Goal: Information Seeking & Learning: Find specific fact

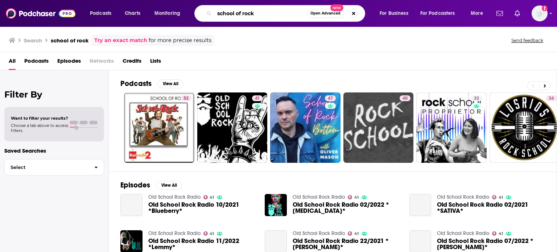
drag, startPoint x: 264, startPoint y: 12, endPoint x: 156, endPoint y: 1, distance: 108.6
click at [156, 1] on div "Podcasts Charts Monitoring school of rock Open Advanced New For Business For Po…" at bounding box center [278, 13] width 557 height 27
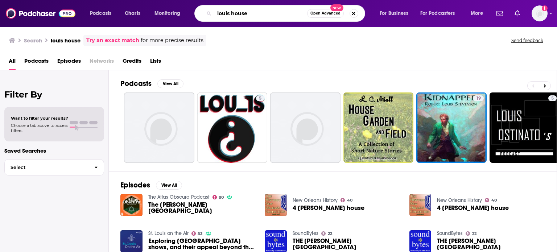
click at [227, 11] on input "louis house" at bounding box center [260, 14] width 93 height 12
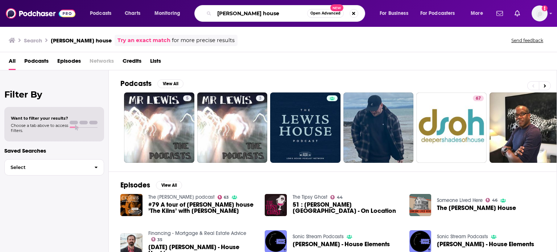
click at [260, 13] on input "[PERSON_NAME] house" at bounding box center [260, 14] width 93 height 12
type input "[PERSON_NAME] podcast"
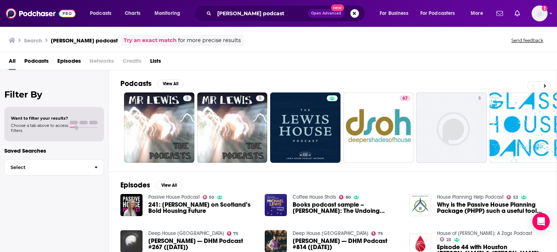
click at [294, 74] on div "Podcasts View All 3 5 67 5 + 8" at bounding box center [338, 120] width 437 height 101
